Goal: Use online tool/utility: Utilize a website feature to perform a specific function

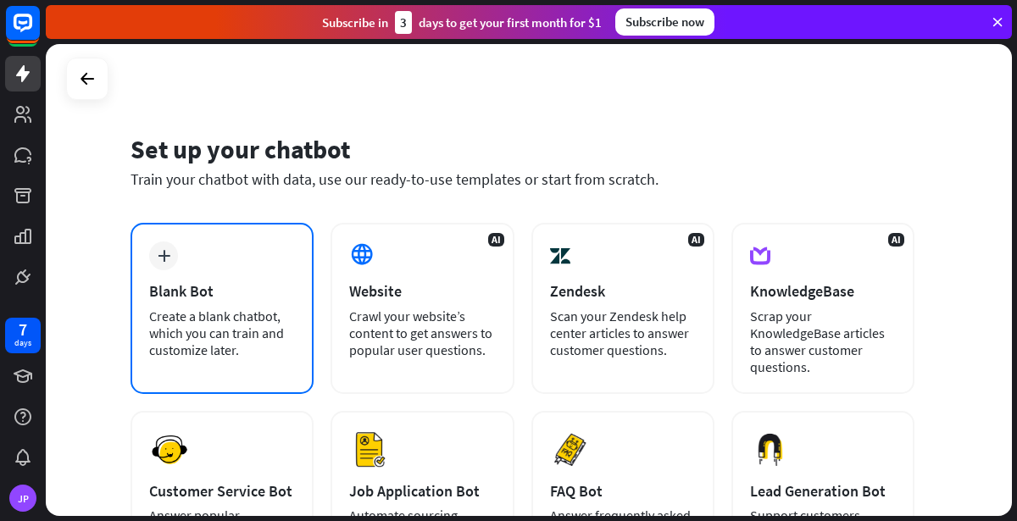
click at [286, 300] on div "Blank Bot" at bounding box center [222, 290] width 146 height 19
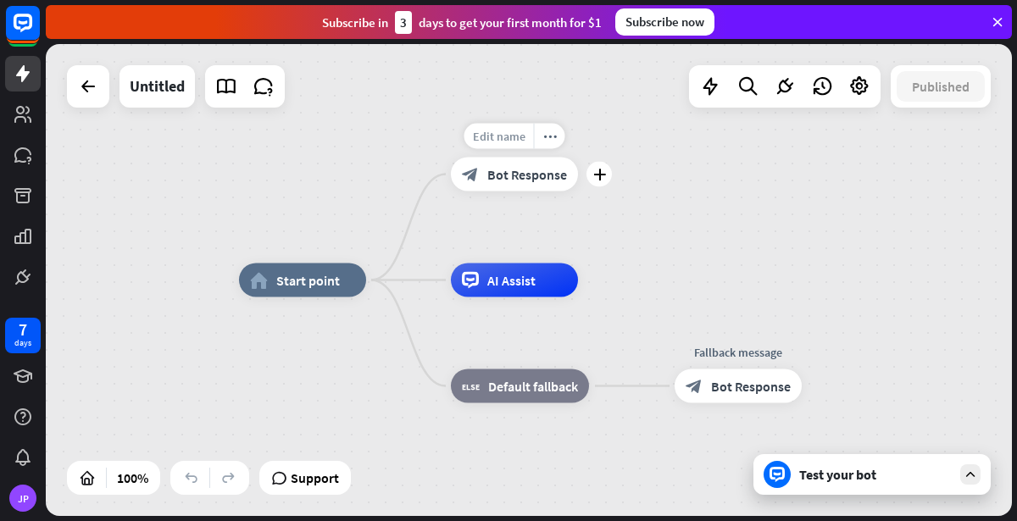
click at [504, 140] on span "Edit name" at bounding box center [499, 136] width 53 height 15
click at [510, 390] on span "Default fallback" at bounding box center [533, 386] width 90 height 17
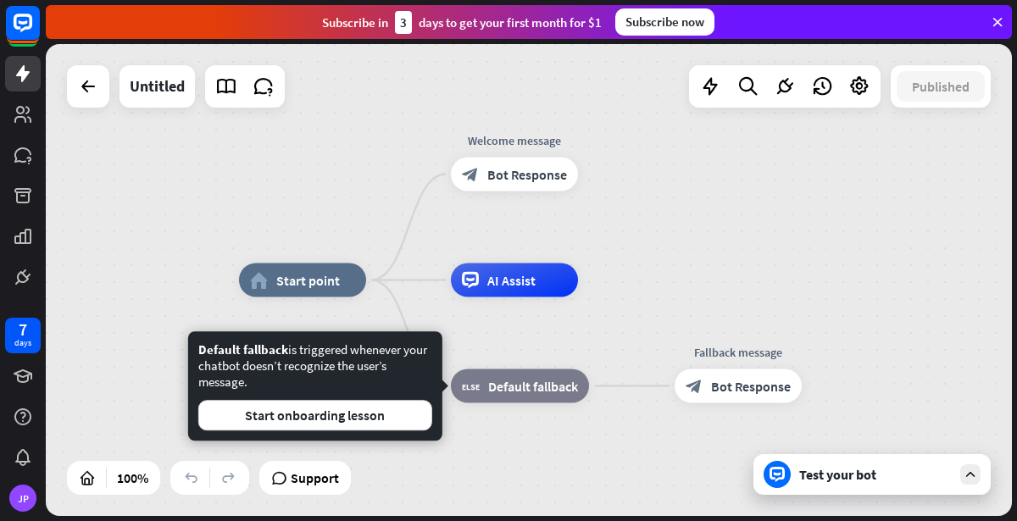
click at [663, 256] on div "home_2 Start point Welcome message block_bot_response Bot Response Edit name mo…" at bounding box center [529, 280] width 966 height 472
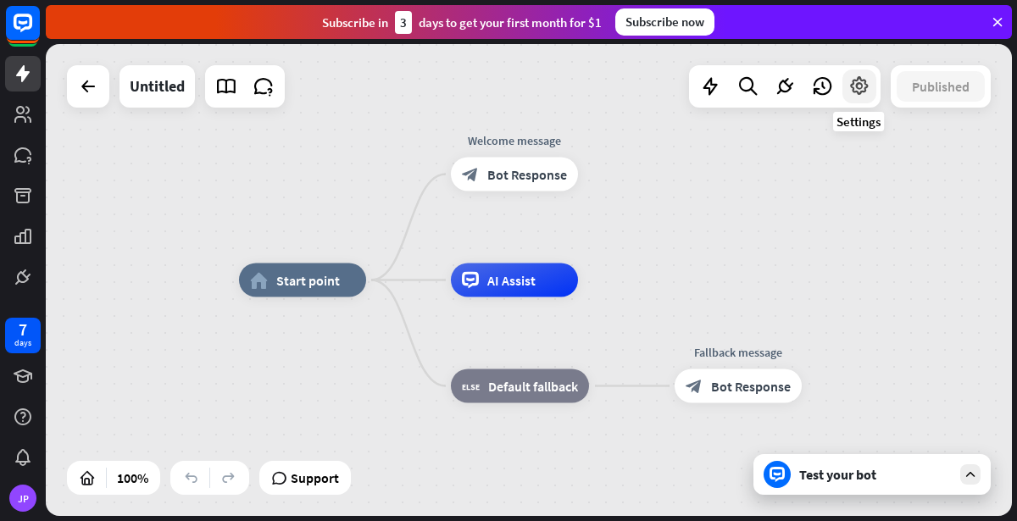
click at [872, 86] on div at bounding box center [859, 86] width 34 height 34
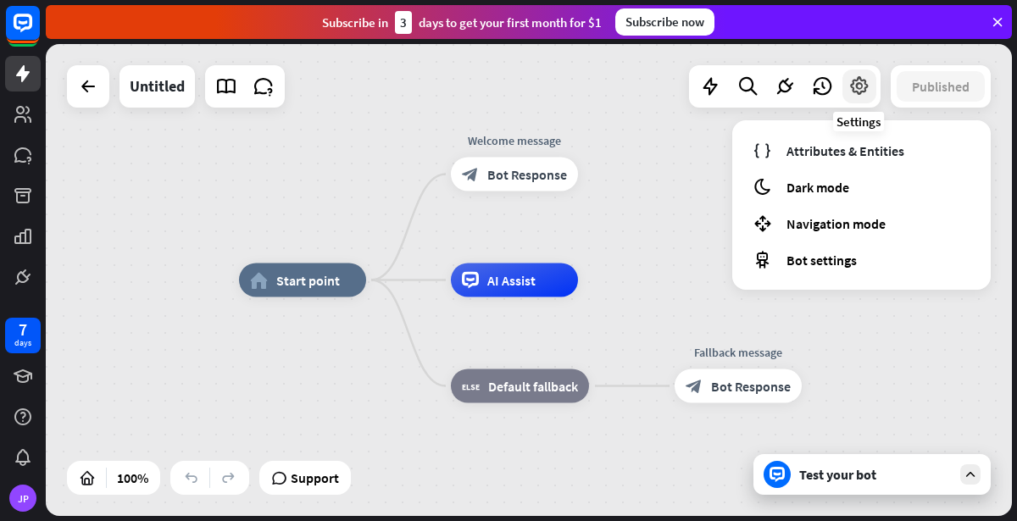
click at [863, 94] on icon at bounding box center [859, 86] width 22 height 22
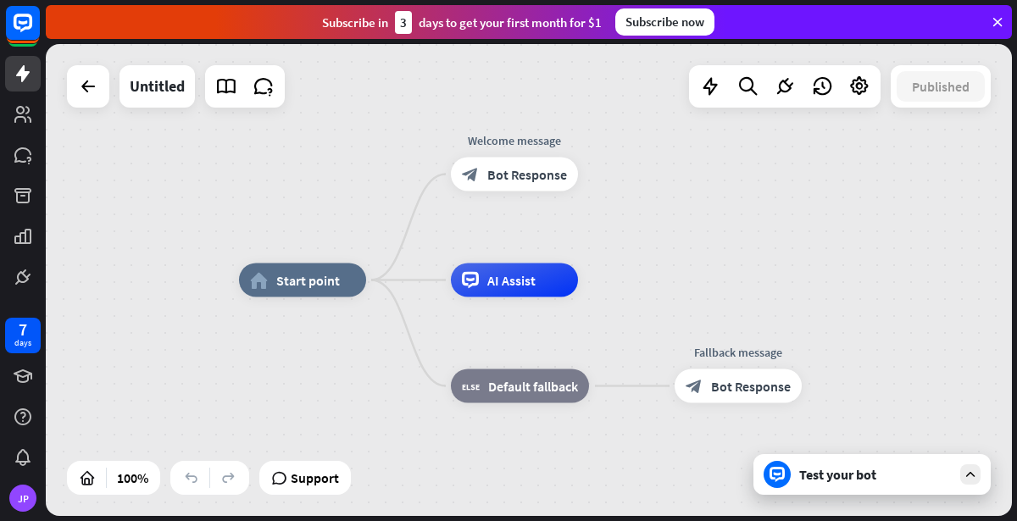
click at [851, 464] on div "Test your bot" at bounding box center [871, 474] width 237 height 41
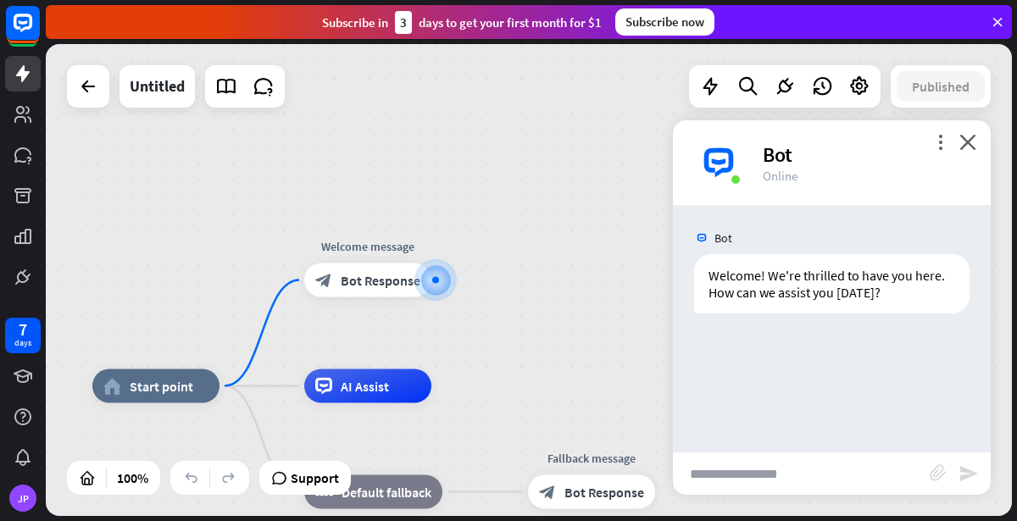
click at [780, 475] on input "text" at bounding box center [801, 474] width 257 height 42
